Goal: Task Accomplishment & Management: Manage account settings

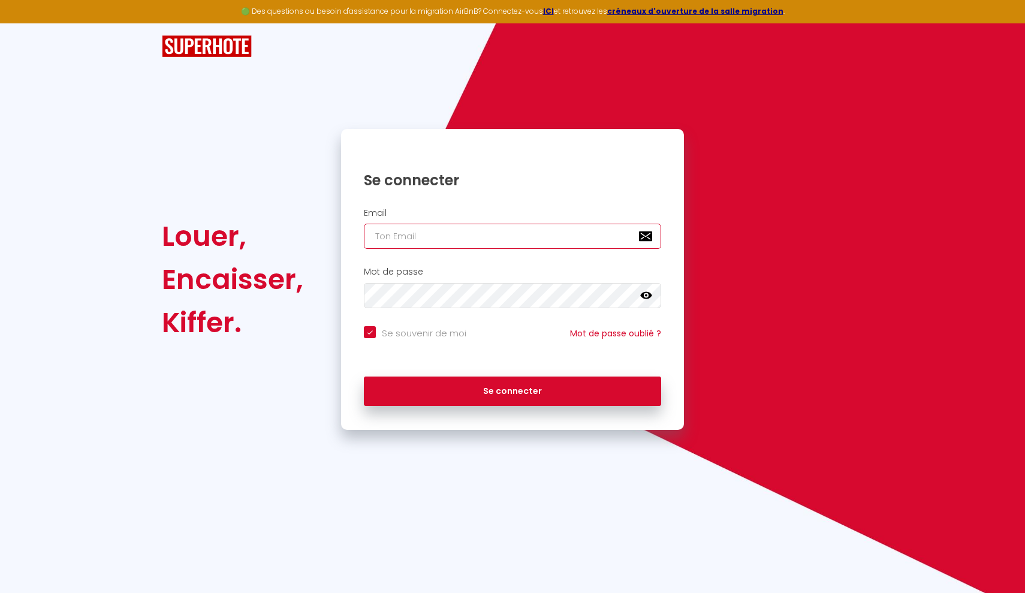
paste input "[PERSON_NAME][EMAIL_ADDRESS][DOMAIN_NAME]"
type input "[PERSON_NAME][EMAIL_ADDRESS][DOMAIN_NAME]"
checkbox input "true"
type input "[PERSON_NAME][EMAIL_ADDRESS][DOMAIN_NAME]"
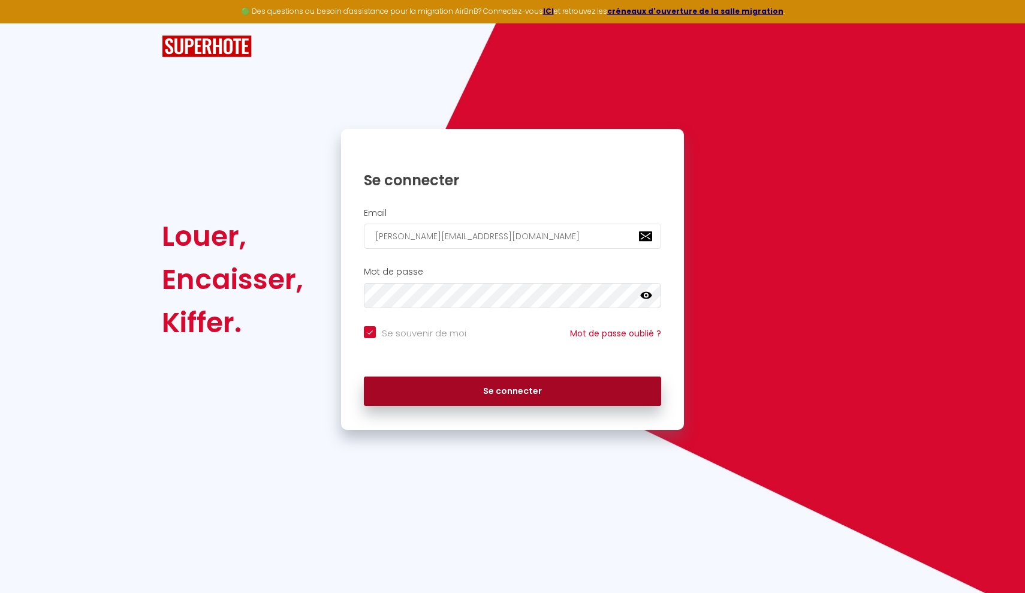
click at [529, 389] on button "Se connecter" at bounding box center [512, 391] width 297 height 30
checkbox input "true"
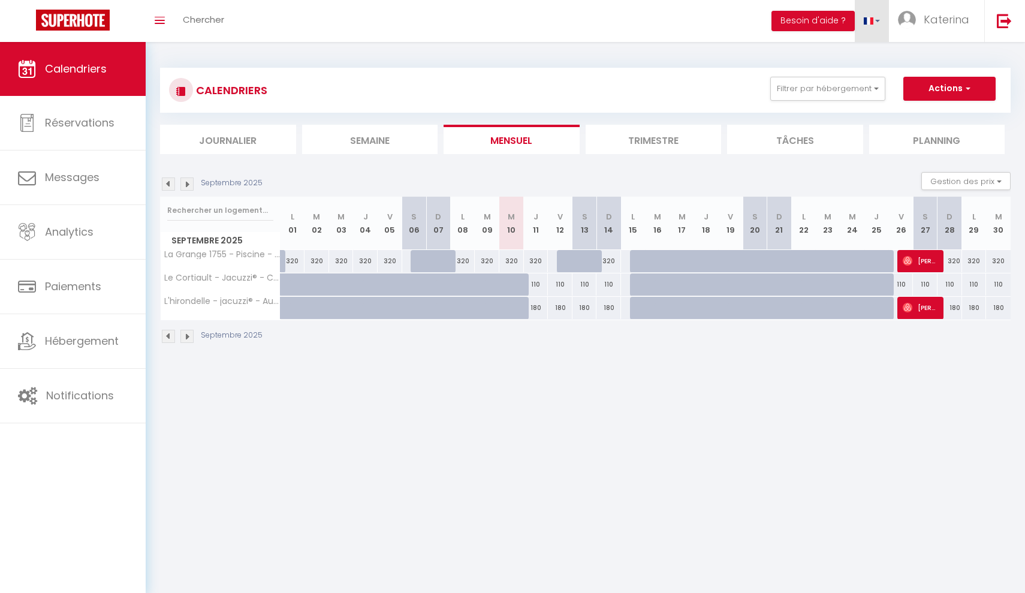
click at [879, 24] on link at bounding box center [871, 21] width 35 height 42
click at [869, 58] on span at bounding box center [868, 58] width 11 height 8
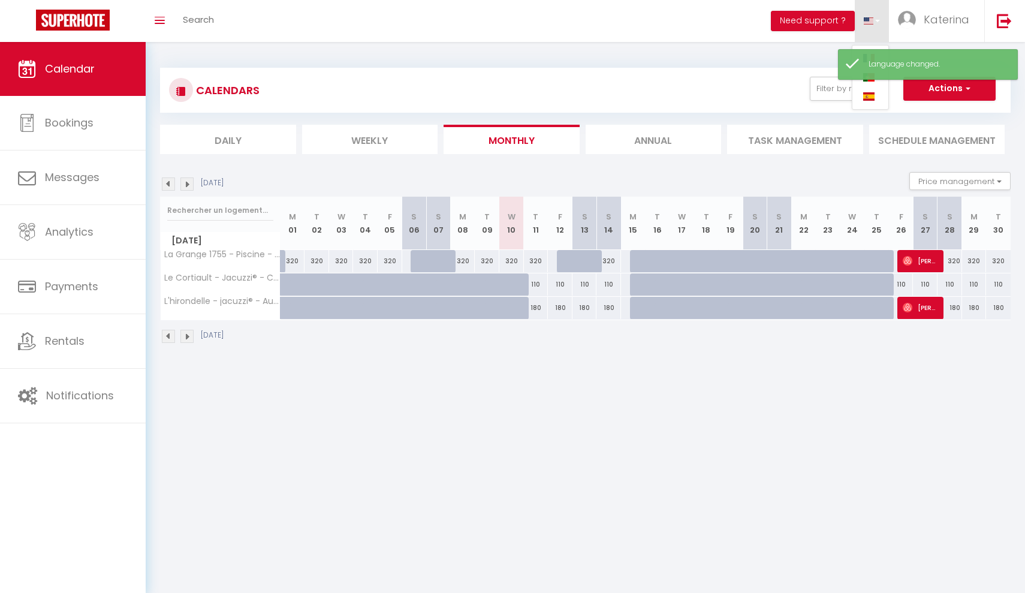
click at [628, 419] on body "🟢 Des questions ou besoin d'assistance pour la migration AirBnB? Connectez-vous…" at bounding box center [512, 338] width 1025 height 593
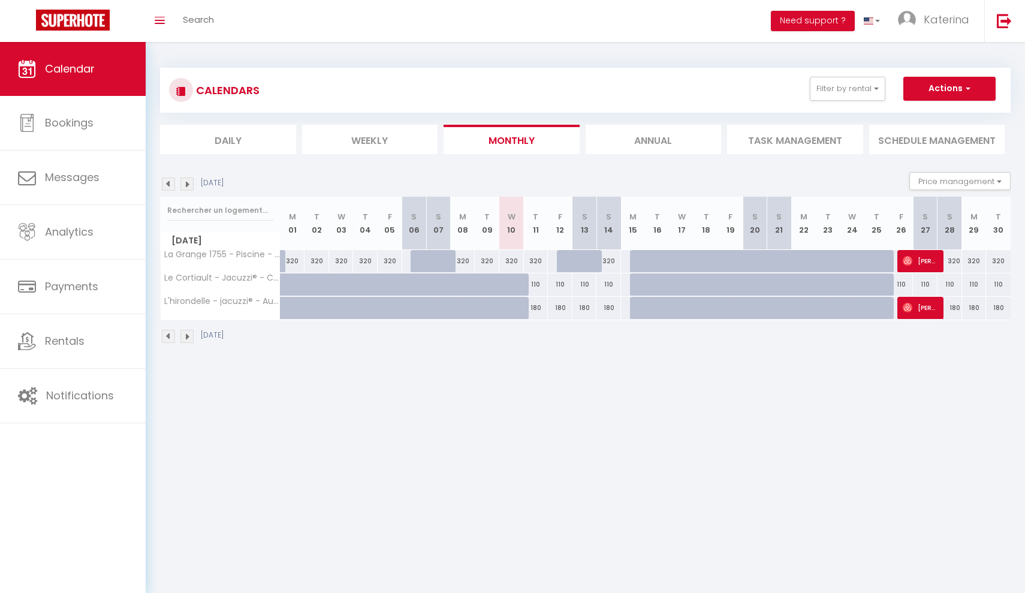
click at [386, 139] on li "Weekly" at bounding box center [370, 139] width 136 height 29
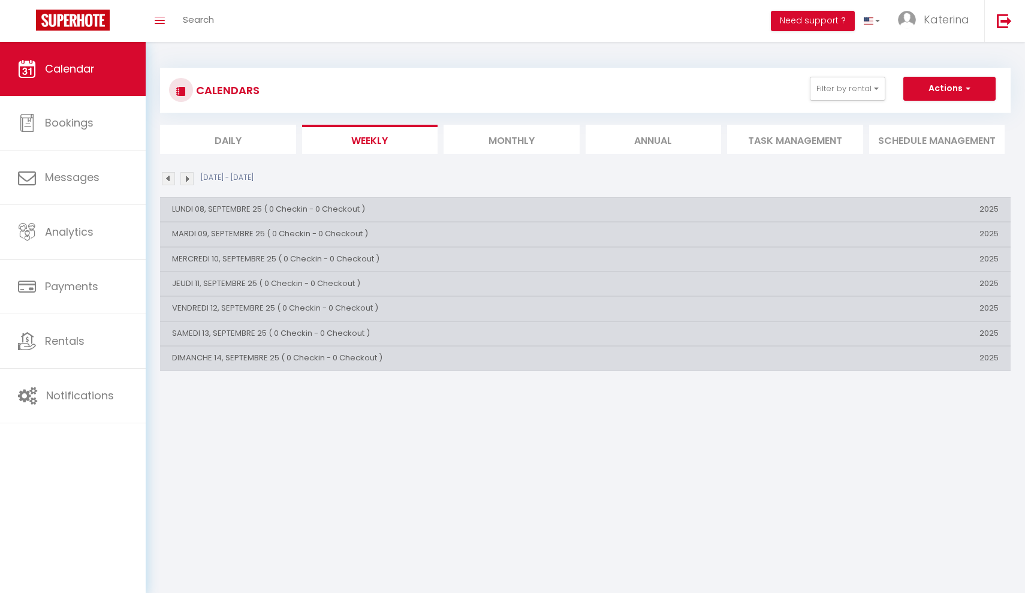
click at [971, 89] on button "Actions" at bounding box center [949, 89] width 92 height 24
click at [700, 89] on div "CALENDARS Filter by rental Tous La Grange 1755 - Piscine - Escapade aux portes …" at bounding box center [585, 90] width 832 height 27
click at [872, 91] on button "Filter by rental" at bounding box center [846, 89] width 75 height 24
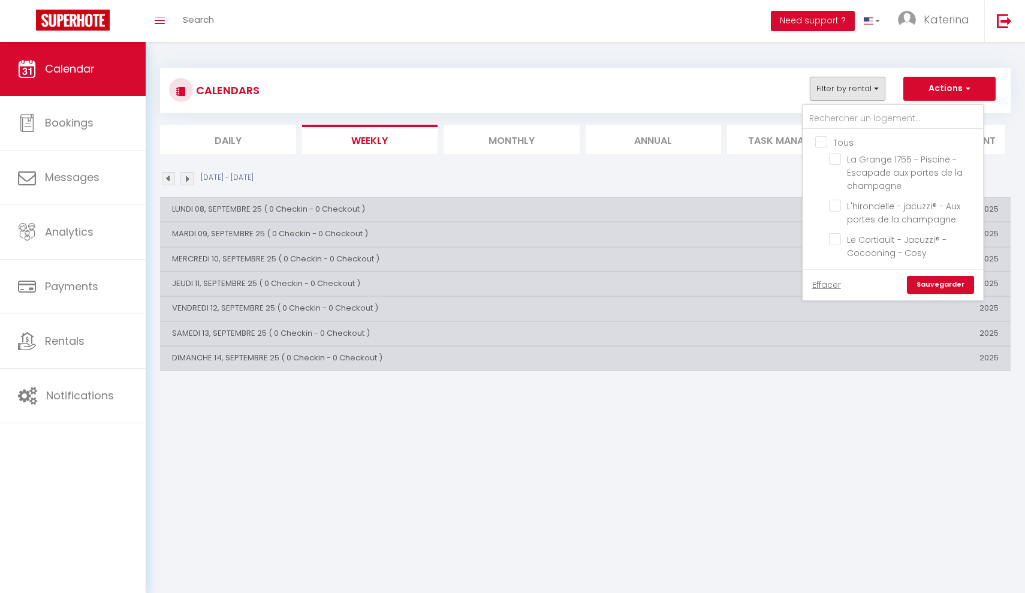
click at [872, 91] on button "Filter by rental" at bounding box center [846, 89] width 75 height 24
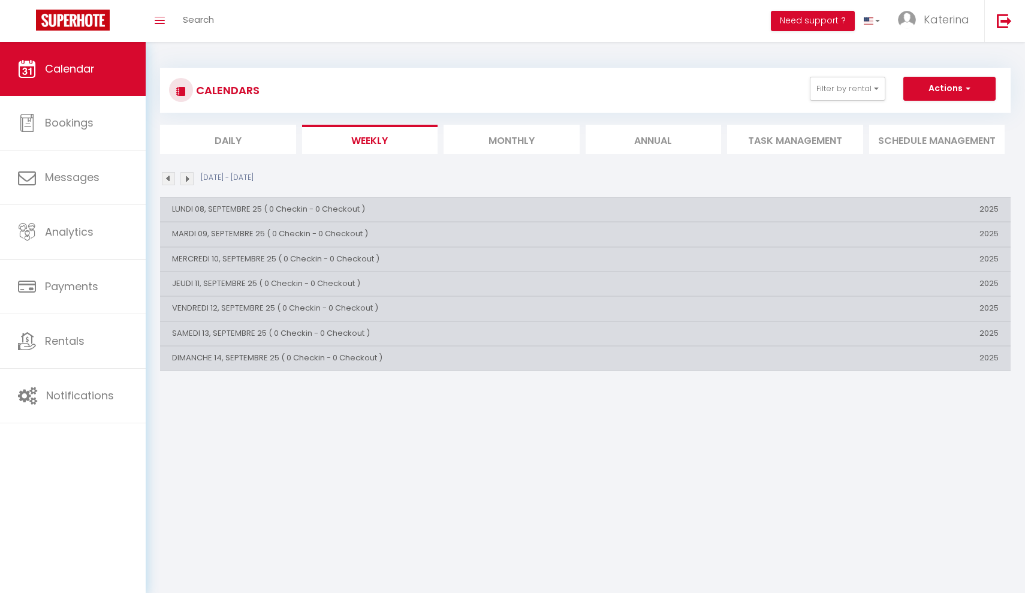
click at [505, 134] on li "Monthly" at bounding box center [511, 139] width 136 height 29
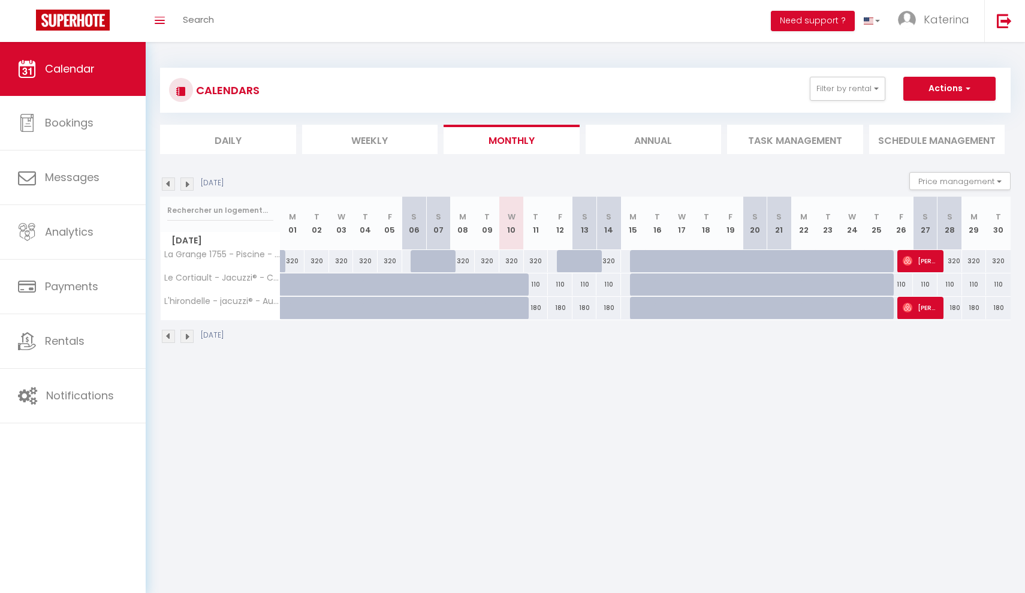
click at [929, 261] on span "[PERSON_NAME]" at bounding box center [918, 260] width 33 height 23
select select "OK"
select select "0"
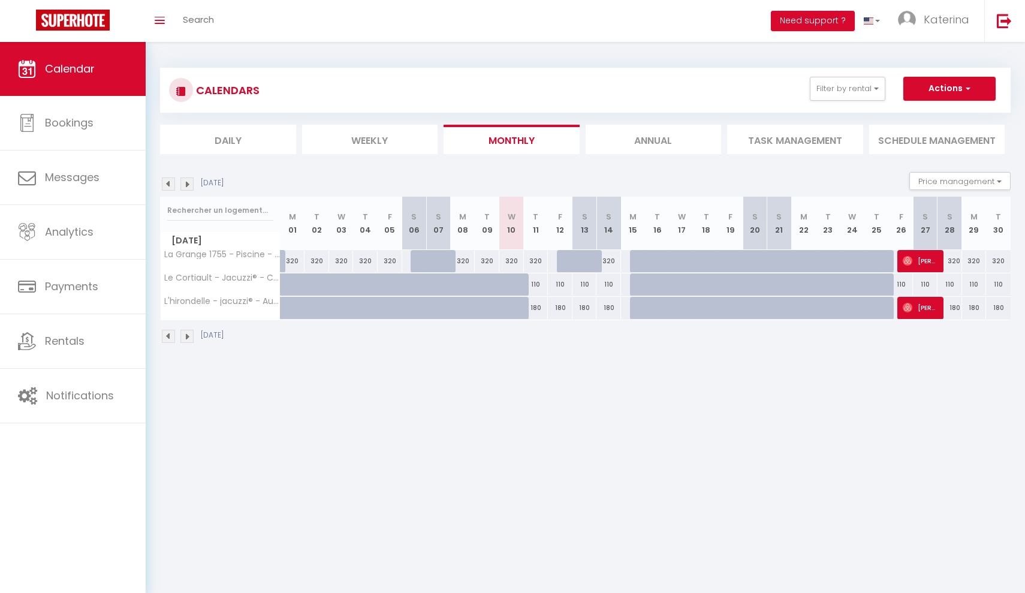
select select "1"
select select
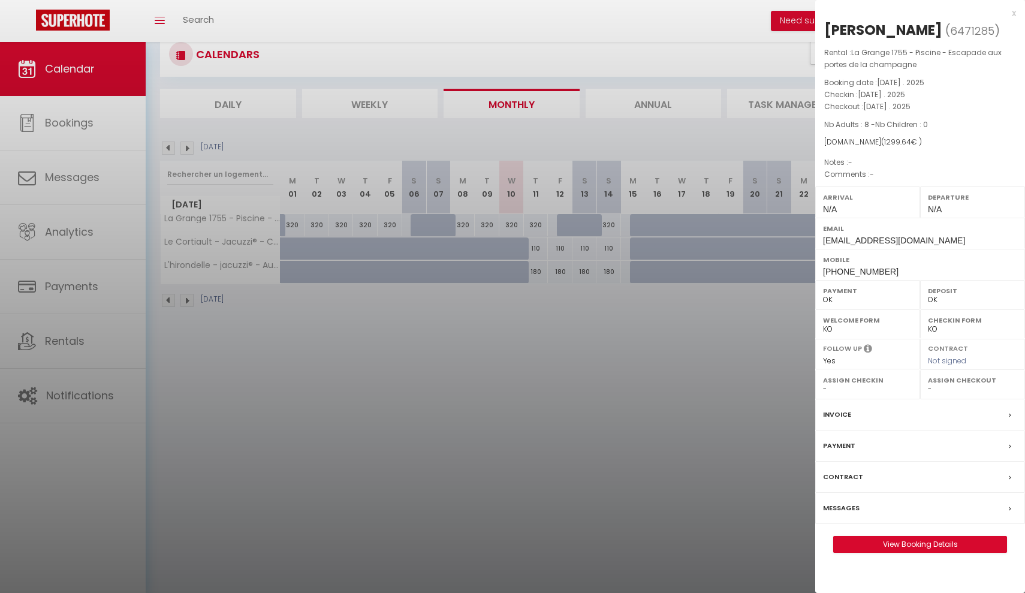
scroll to position [40, 0]
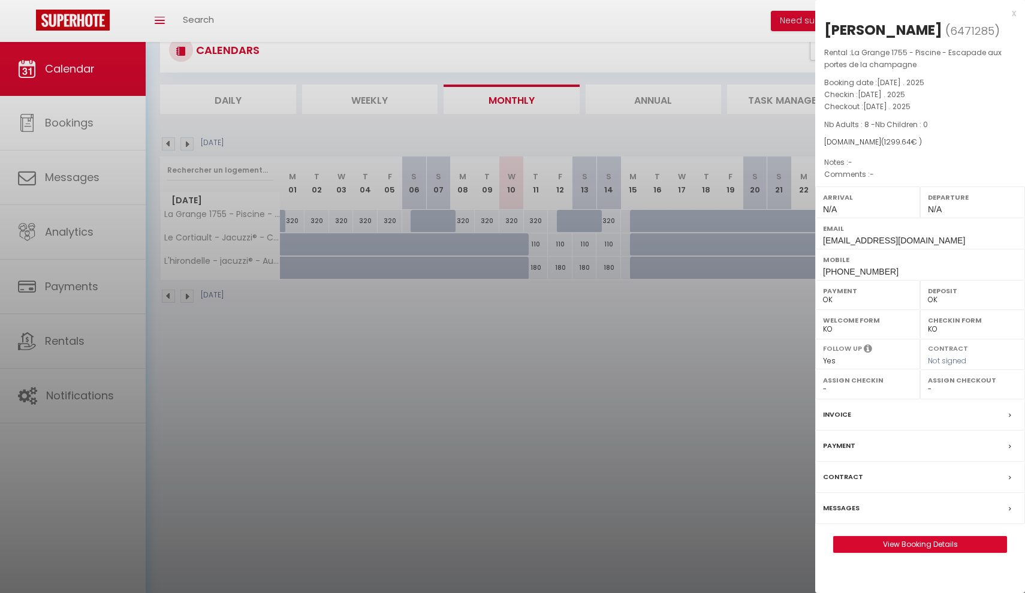
click at [712, 466] on div at bounding box center [512, 296] width 1025 height 593
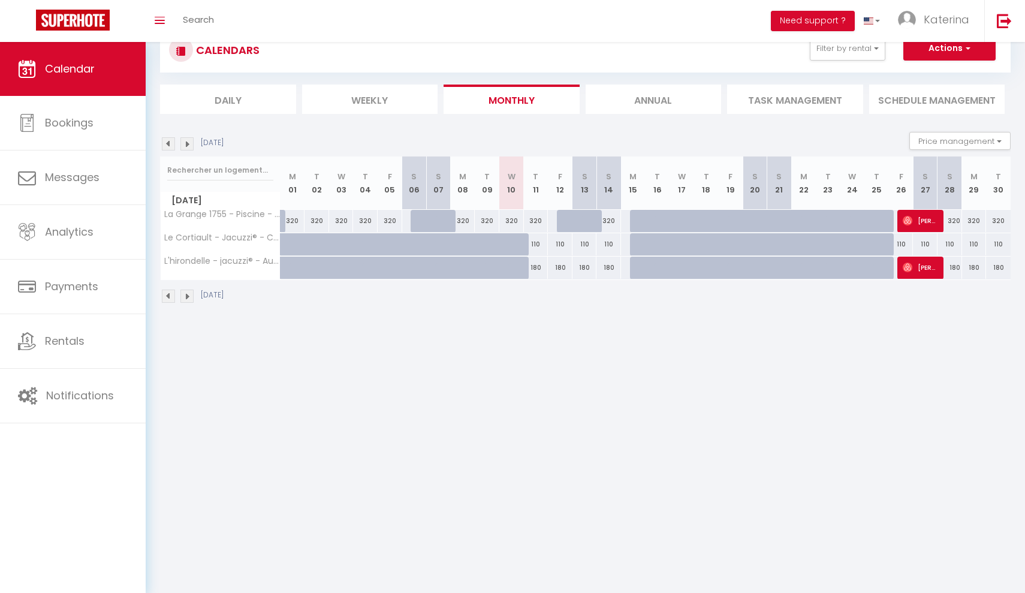
click at [930, 216] on span "[PERSON_NAME]" at bounding box center [918, 220] width 33 height 23
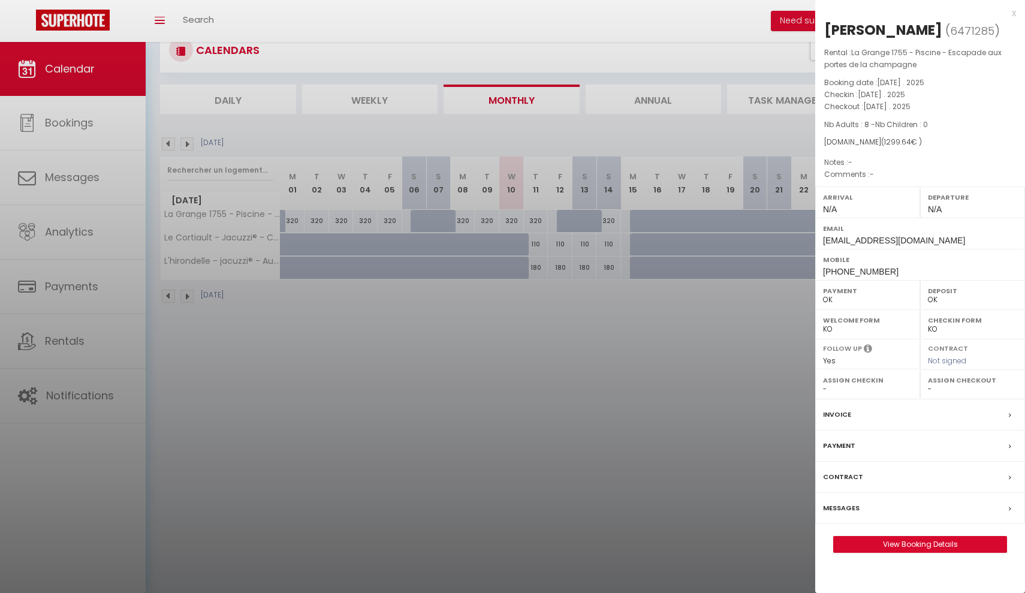
click at [658, 319] on div at bounding box center [512, 296] width 1025 height 593
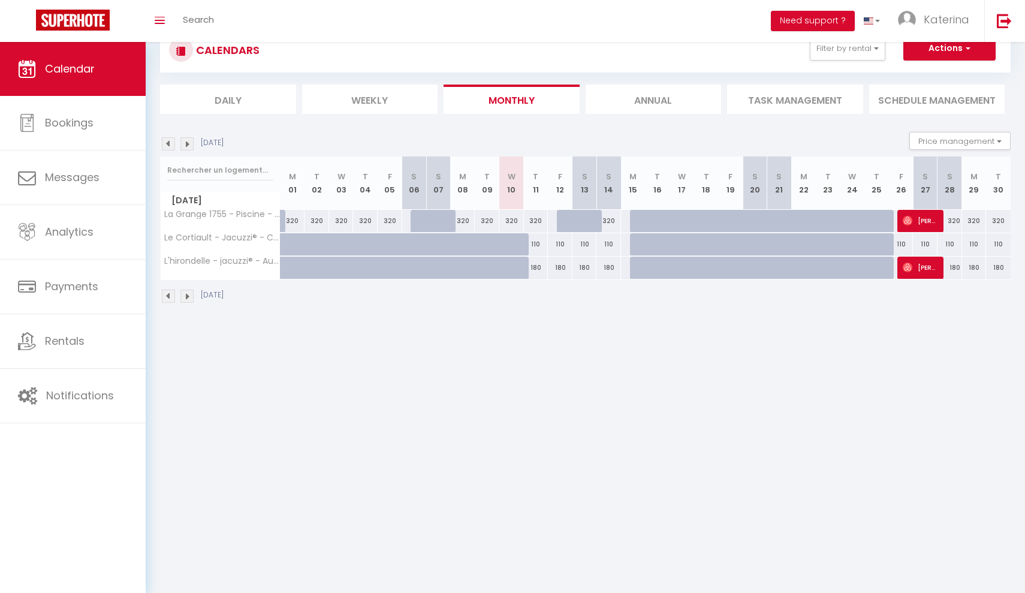
click at [920, 266] on span "[PERSON_NAME]" at bounding box center [918, 267] width 33 height 23
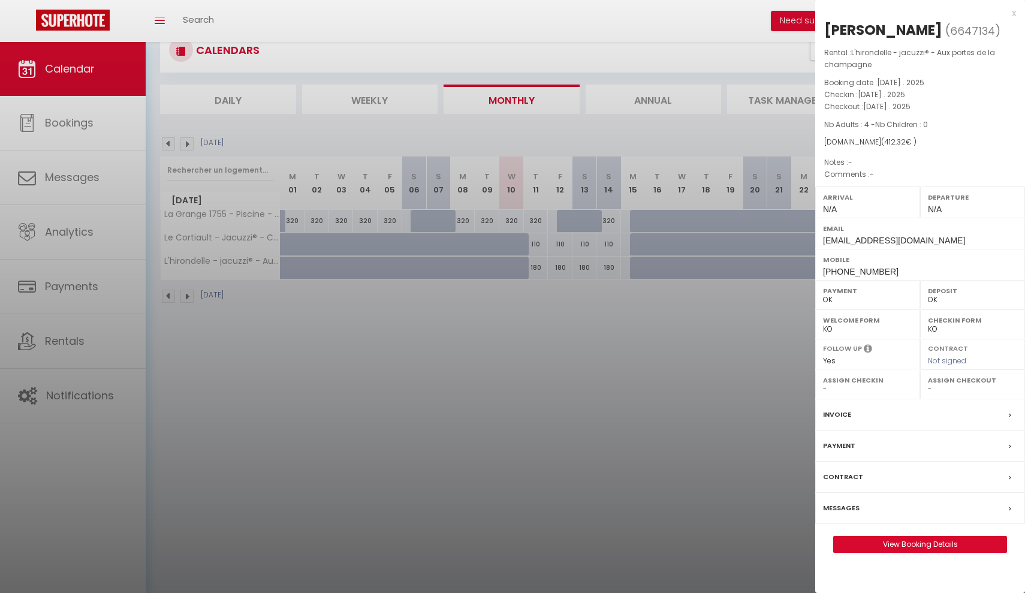
click at [554, 398] on div at bounding box center [512, 296] width 1025 height 593
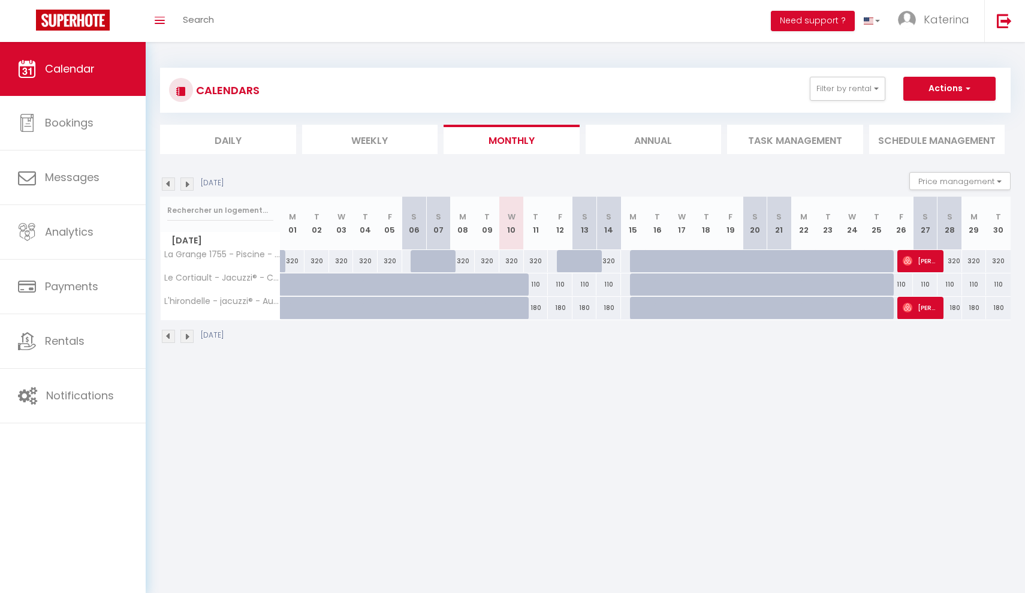
scroll to position [0, 0]
